Goal: Register for event/course

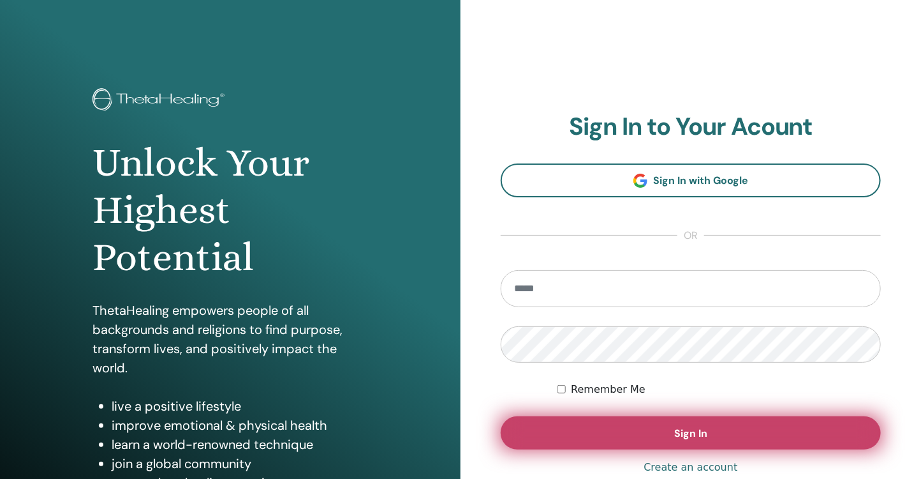
type input "**********"
click at [664, 429] on button "Sign In" at bounding box center [691, 432] width 380 height 33
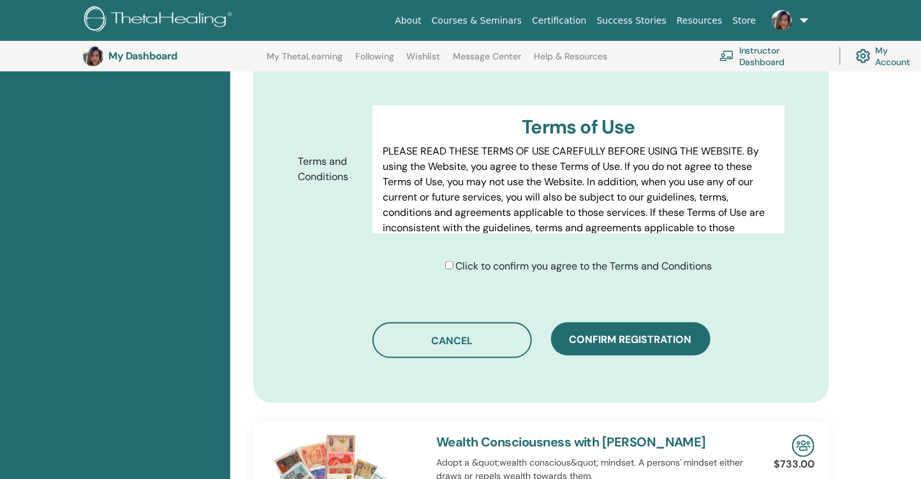
scroll to position [646, 0]
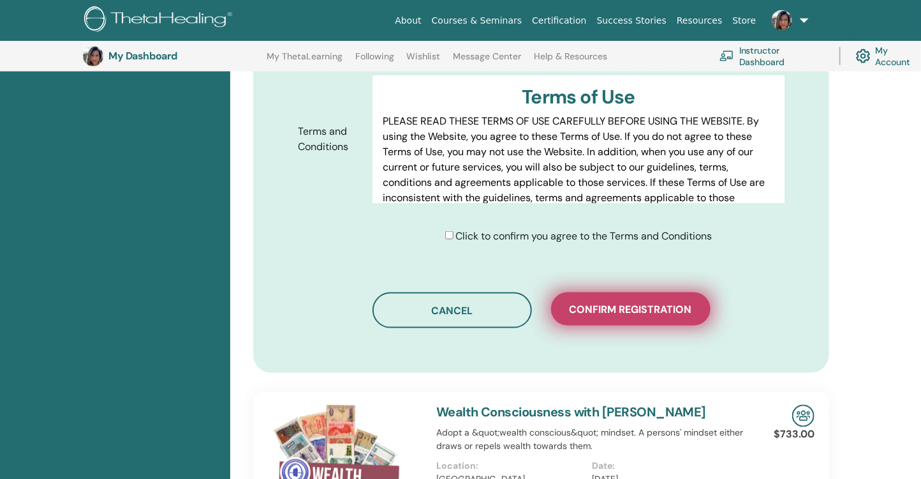
click at [646, 295] on button "Confirm registration" at bounding box center [631, 308] width 160 height 33
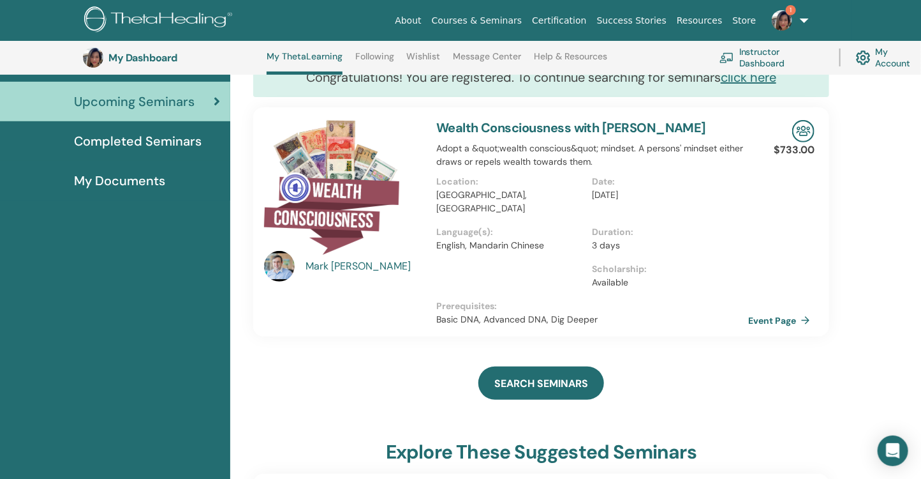
scroll to position [131, 0]
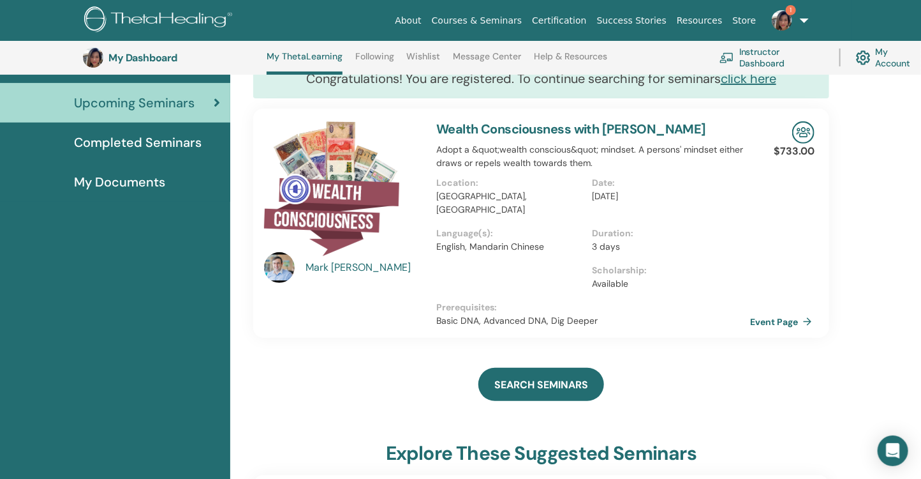
click at [768, 312] on link "Event Page" at bounding box center [783, 321] width 67 height 19
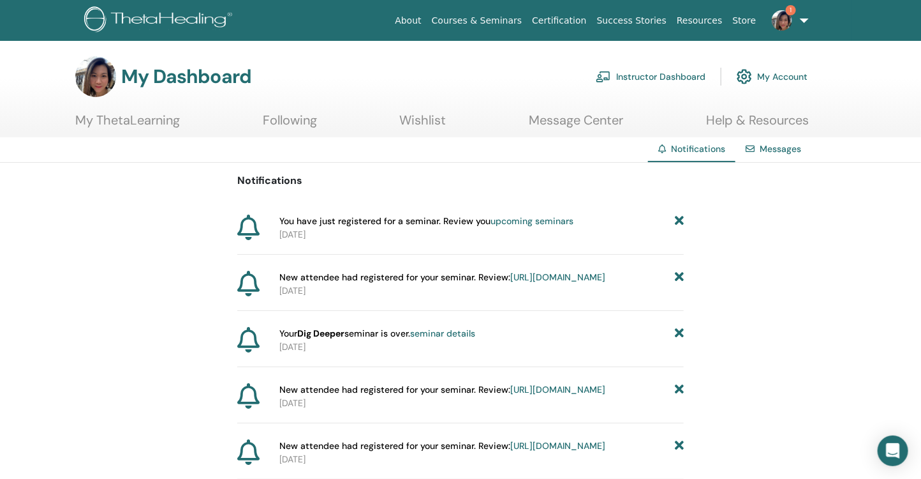
click at [541, 223] on link "upcoming seminars" at bounding box center [532, 220] width 83 height 11
